Goal: Find specific fact: Find specific fact

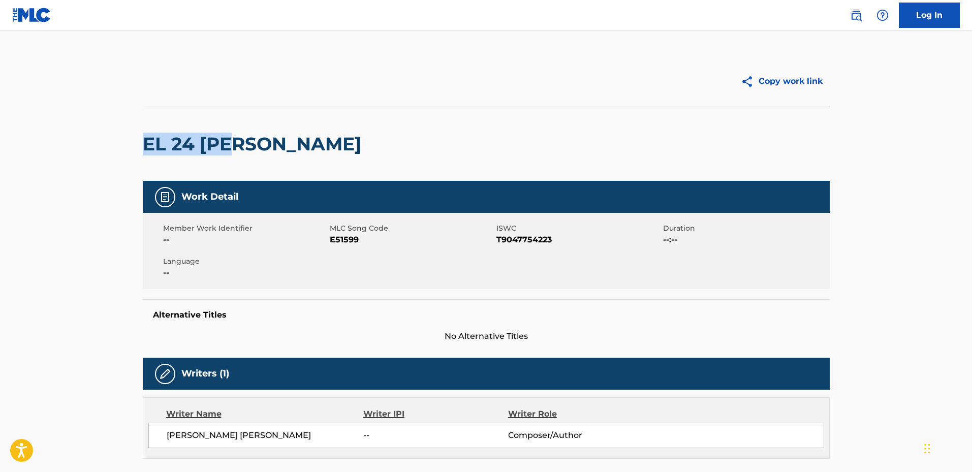
drag, startPoint x: 141, startPoint y: 139, endPoint x: 238, endPoint y: 143, distance: 96.6
click at [238, 143] on div "Copy work link EL 24 [PERSON_NAME] Work Detail Member Work Identifier -- MLC So…" at bounding box center [486, 468] width 711 height 825
drag, startPoint x: 231, startPoint y: 145, endPoint x: 279, endPoint y: 142, distance: 48.3
click at [231, 145] on h2 "EL 24 [PERSON_NAME]" at bounding box center [254, 144] width 223 height 23
click at [279, 142] on h2 "EL 24 [PERSON_NAME]" at bounding box center [254, 144] width 223 height 23
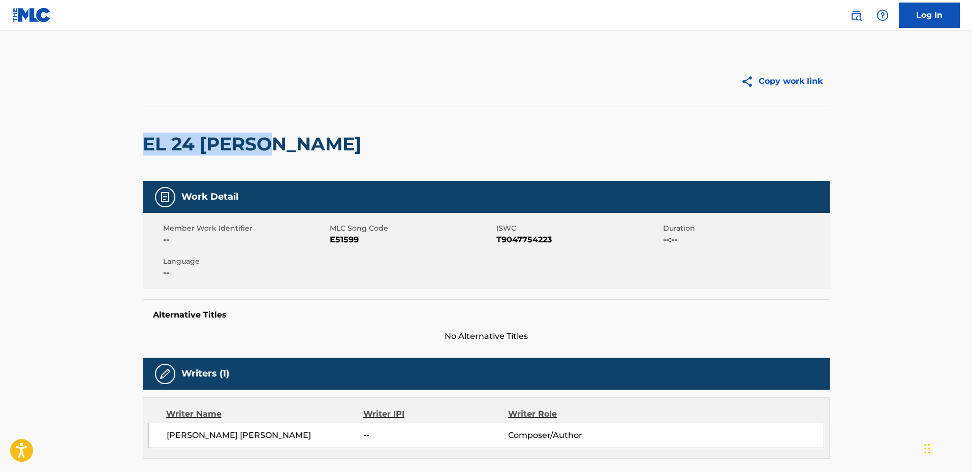
click at [112, 150] on main "Copy work link EL 24 [PERSON_NAME] Work Detail Member Work Identifier -- MLC So…" at bounding box center [486, 463] width 972 height 866
click at [466, 135] on div "EL 24 [PERSON_NAME]" at bounding box center [486, 144] width 687 height 74
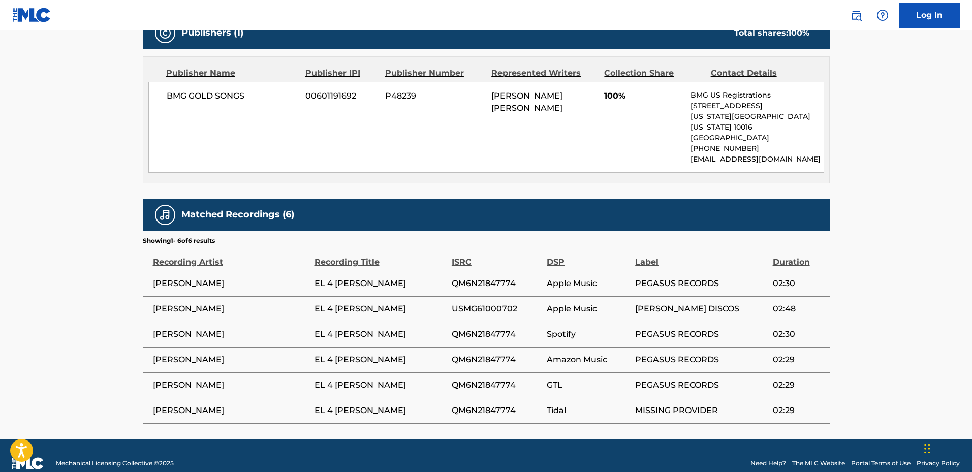
scroll to position [462, 0]
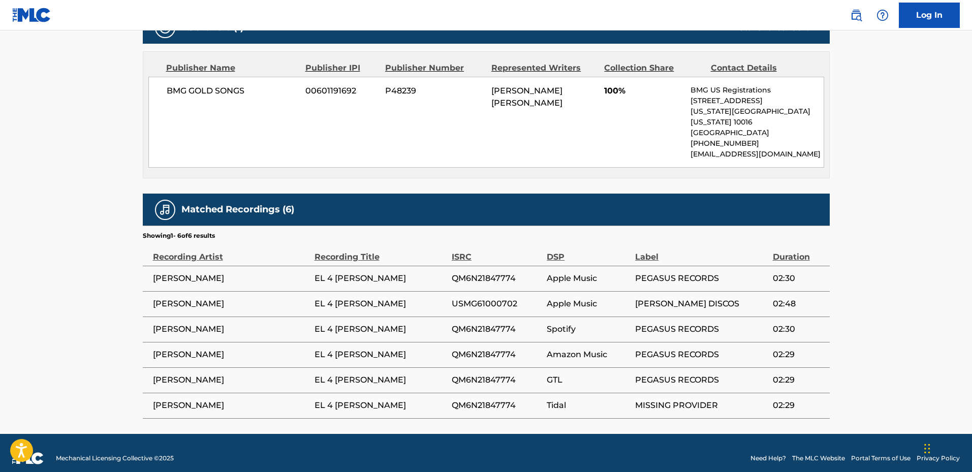
drag, startPoint x: 313, startPoint y: 269, endPoint x: 370, endPoint y: 283, distance: 59.1
click at [370, 283] on tbody "[PERSON_NAME] EL 4 [PERSON_NAME] QM6N21847774 Apple Music PEGASUS RECORDS 02:30…" at bounding box center [486, 342] width 687 height 152
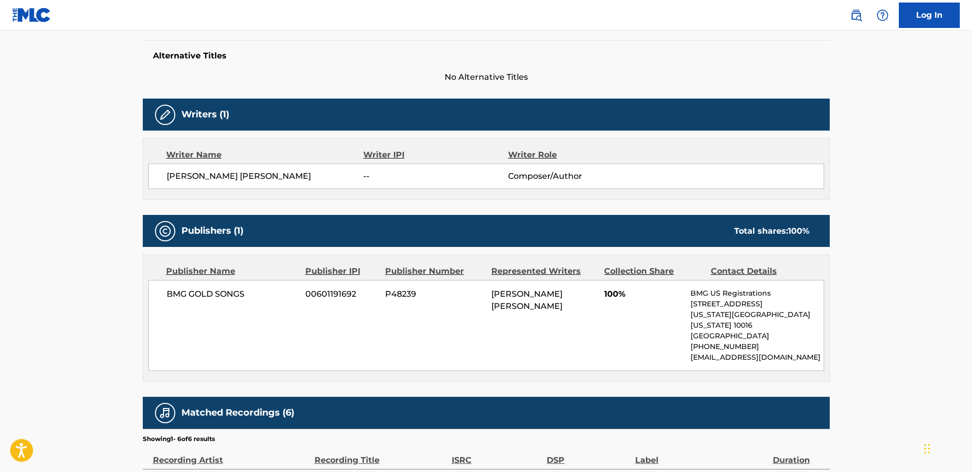
scroll to position [208, 0]
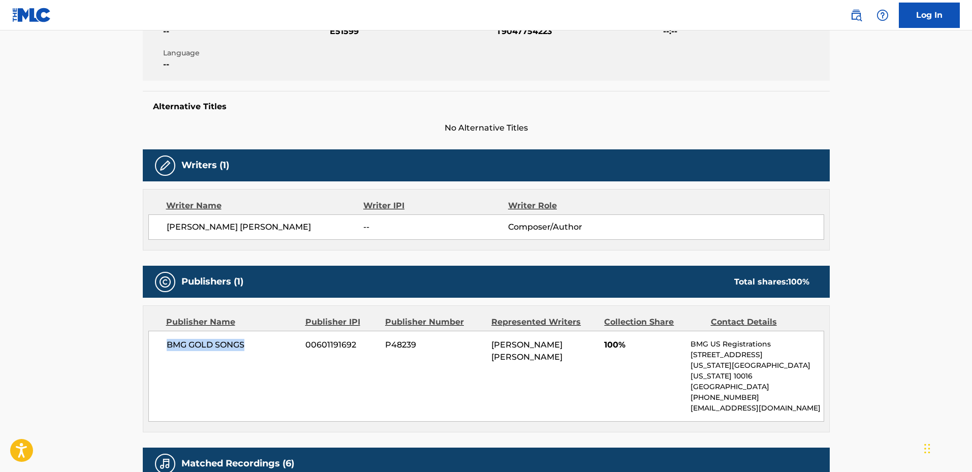
drag, startPoint x: 243, startPoint y: 345, endPoint x: 250, endPoint y: 345, distance: 7.6
click at [249, 345] on div "BMG GOLD SONGS 00601191692 P48239 [PERSON_NAME] [PERSON_NAME] 100% BMG US Regis…" at bounding box center [486, 376] width 676 height 91
click at [250, 345] on span "BMG GOLD SONGS" at bounding box center [233, 345] width 132 height 12
click at [253, 345] on span "BMG GOLD SONGS" at bounding box center [233, 345] width 132 height 12
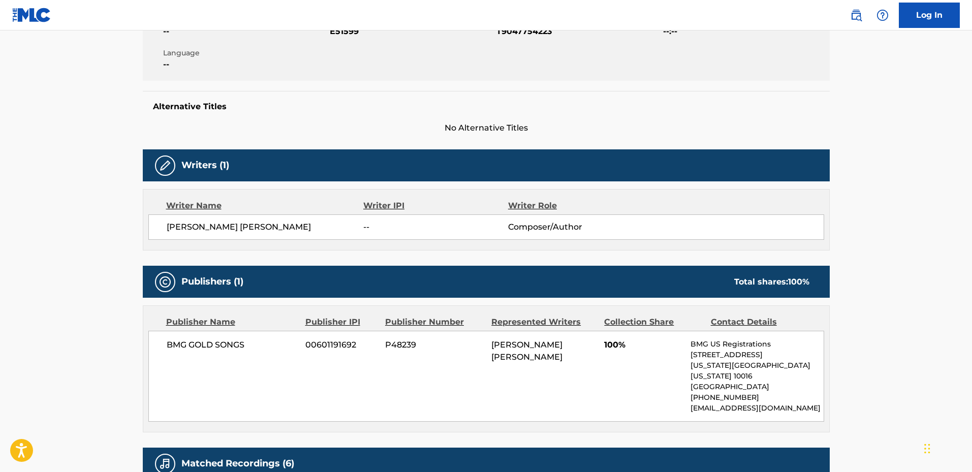
scroll to position [259, 0]
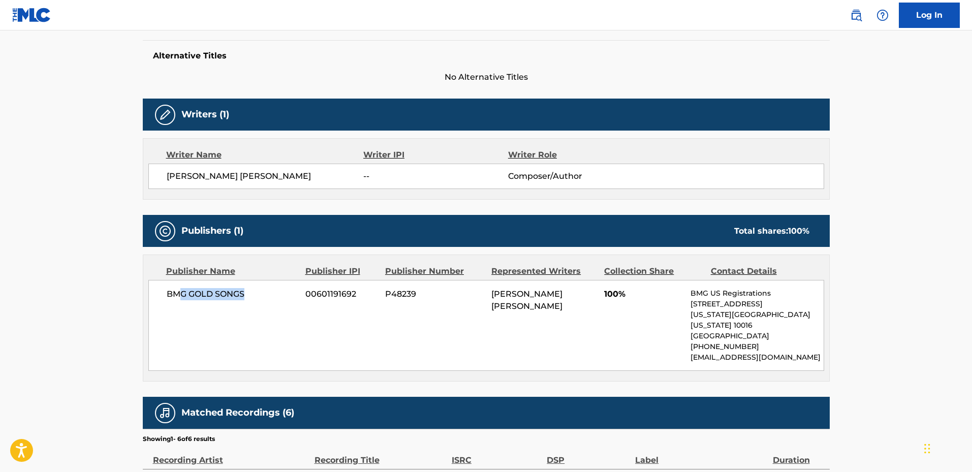
drag, startPoint x: 177, startPoint y: 294, endPoint x: 257, endPoint y: 296, distance: 79.8
click at [257, 296] on span "BMG GOLD SONGS" at bounding box center [233, 294] width 132 height 12
click at [262, 302] on div "BMG GOLD SONGS 00601191692 P48239 [PERSON_NAME] [PERSON_NAME] 100% BMG US Regis…" at bounding box center [486, 325] width 676 height 91
drag, startPoint x: 186, startPoint y: 293, endPoint x: 296, endPoint y: 295, distance: 110.2
click at [296, 295] on span "BMG GOLD SONGS" at bounding box center [233, 294] width 132 height 12
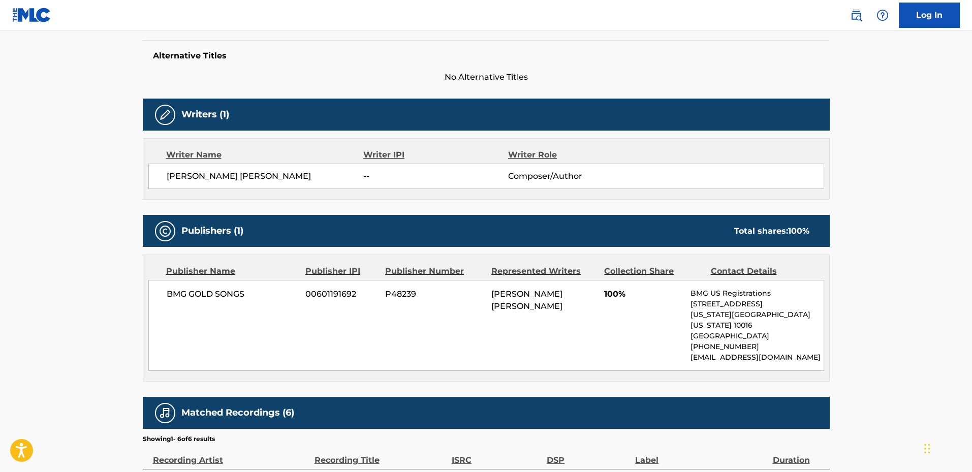
click at [493, 331] on div "BMG GOLD SONGS 00601191692 P48239 [PERSON_NAME] [PERSON_NAME] 100% BMG US Regis…" at bounding box center [486, 325] width 676 height 91
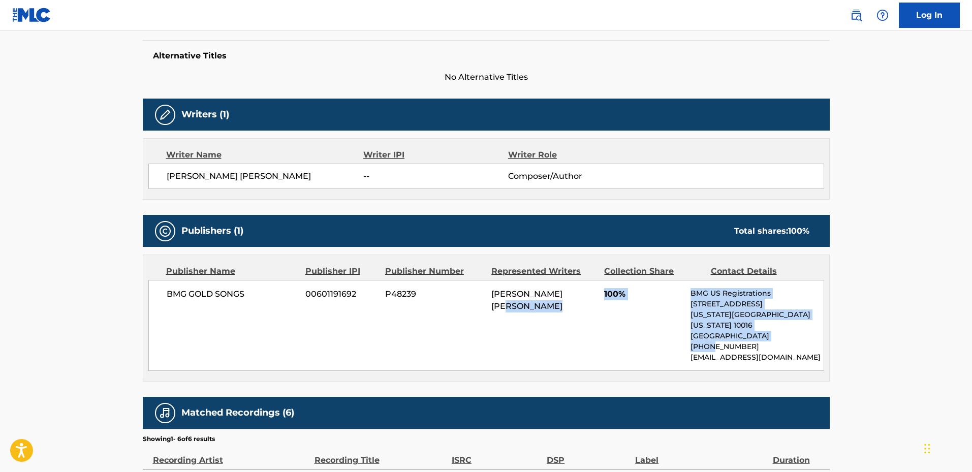
drag, startPoint x: 621, startPoint y: 336, endPoint x: 706, endPoint y: 339, distance: 85.4
click at [706, 339] on div "BMG GOLD SONGS 00601191692 P48239 [PERSON_NAME] [PERSON_NAME] 100% BMG US Regis…" at bounding box center [486, 325] width 676 height 91
click at [639, 340] on div "BMG GOLD SONGS 00601191692 P48239 [PERSON_NAME] [PERSON_NAME] 100% BMG US Regis…" at bounding box center [486, 325] width 676 height 91
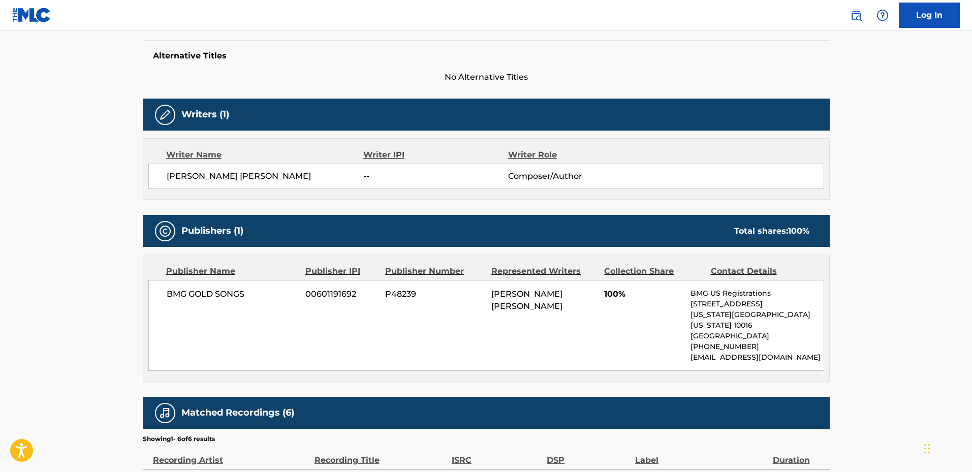
click at [534, 330] on div "BMG GOLD SONGS 00601191692 P48239 [PERSON_NAME] [PERSON_NAME] 100% BMG US Regis…" at bounding box center [486, 325] width 676 height 91
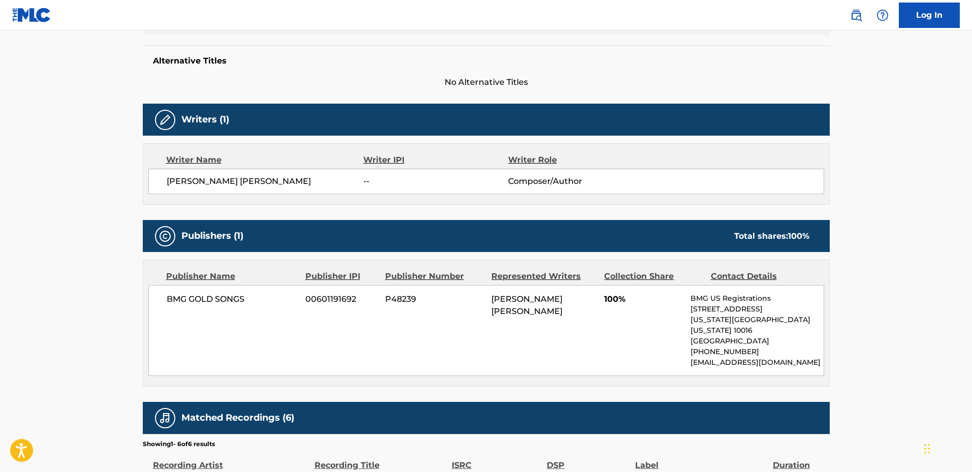
scroll to position [0, 0]
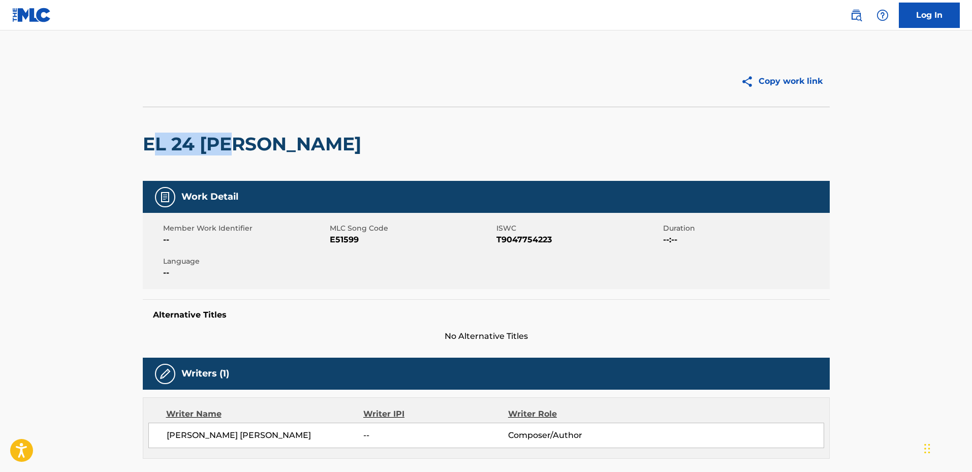
drag, startPoint x: 157, startPoint y: 142, endPoint x: 262, endPoint y: 144, distance: 104.2
click at [257, 144] on h2 "EL 24 [PERSON_NAME]" at bounding box center [254, 144] width 223 height 23
click at [278, 144] on h2 "EL 24 [PERSON_NAME]" at bounding box center [254, 144] width 223 height 23
click at [523, 241] on span "T9047754223" at bounding box center [578, 240] width 164 height 12
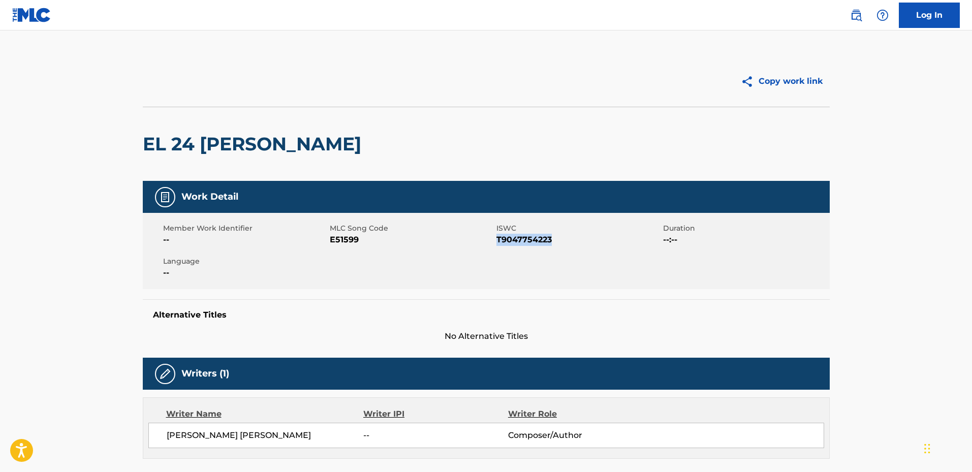
click at [523, 241] on span "T9047754223" at bounding box center [578, 240] width 164 height 12
copy span "T9047754223"
click at [524, 235] on span "T9047754223" at bounding box center [578, 240] width 164 height 12
